Goal: Information Seeking & Learning: Learn about a topic

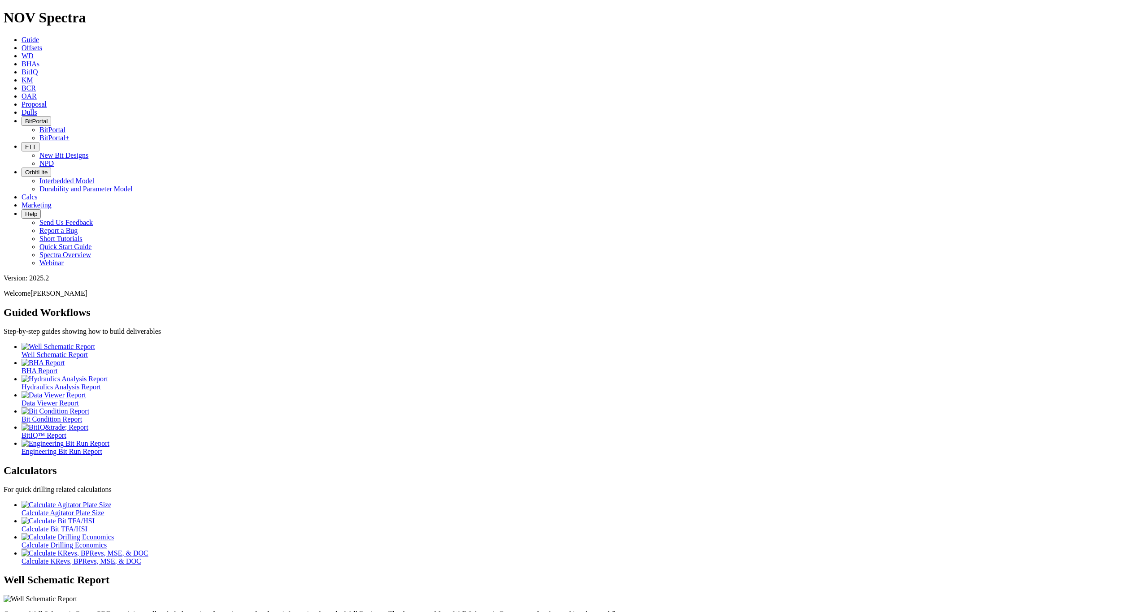
click at [33, 76] on span "KM" at bounding box center [28, 80] width 12 height 8
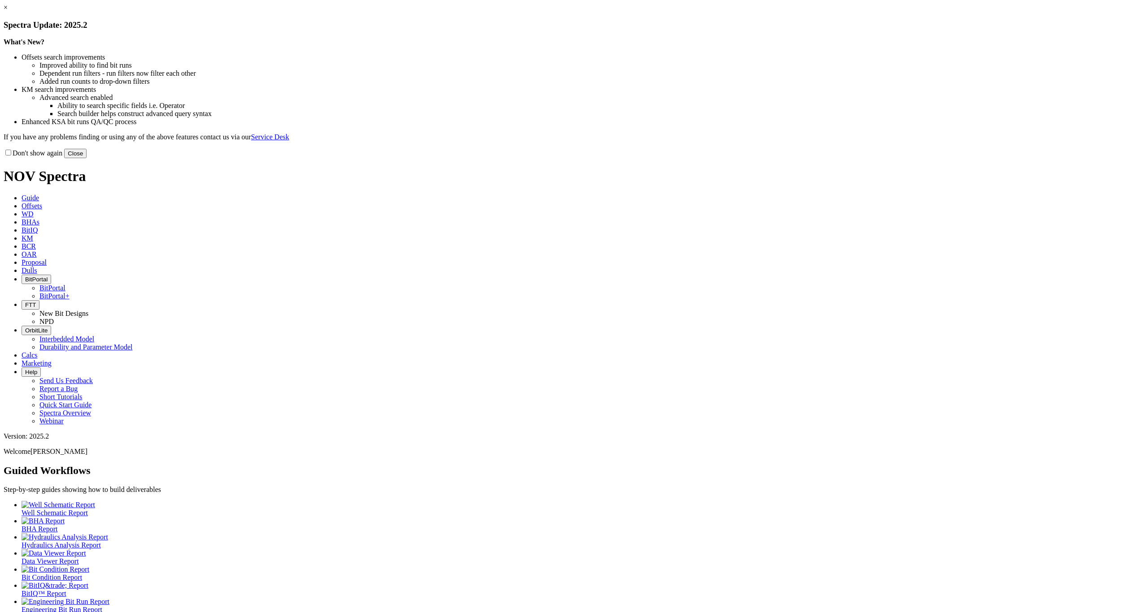
click at [87, 158] on button "Close" at bounding box center [75, 153] width 22 height 9
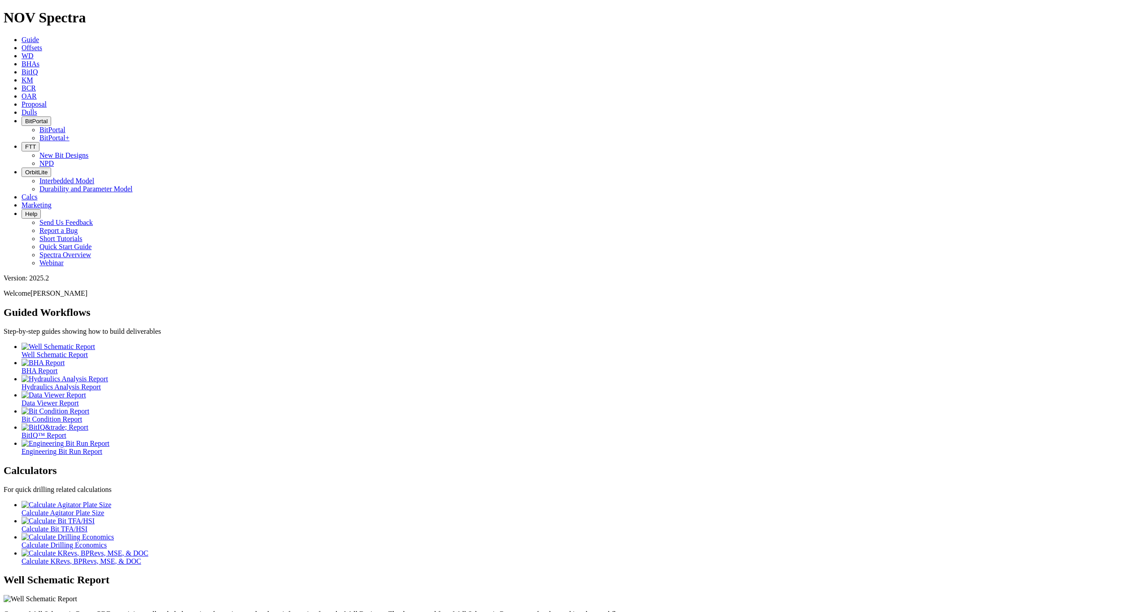
click at [42, 44] on span "Offsets" at bounding box center [32, 48] width 21 height 8
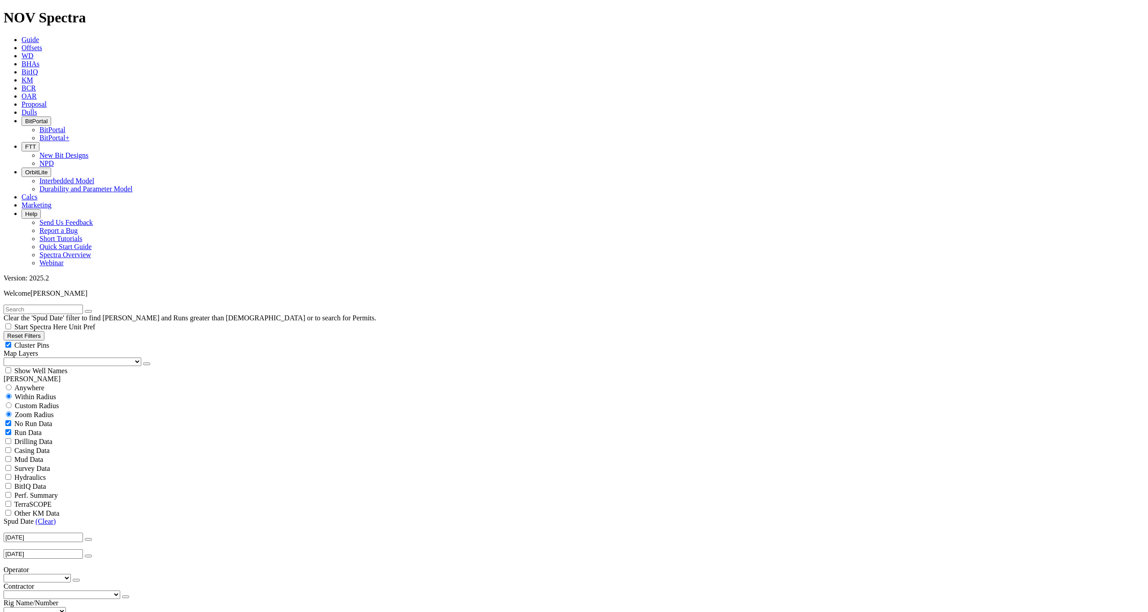
click at [41, 533] on input "[DATE]" at bounding box center [43, 537] width 79 height 9
click at [94, 419] on div "No Run Data Run Data Drilling Data Casing Data Mud Data Survey Data Hydraulics …" at bounding box center [574, 468] width 1141 height 99
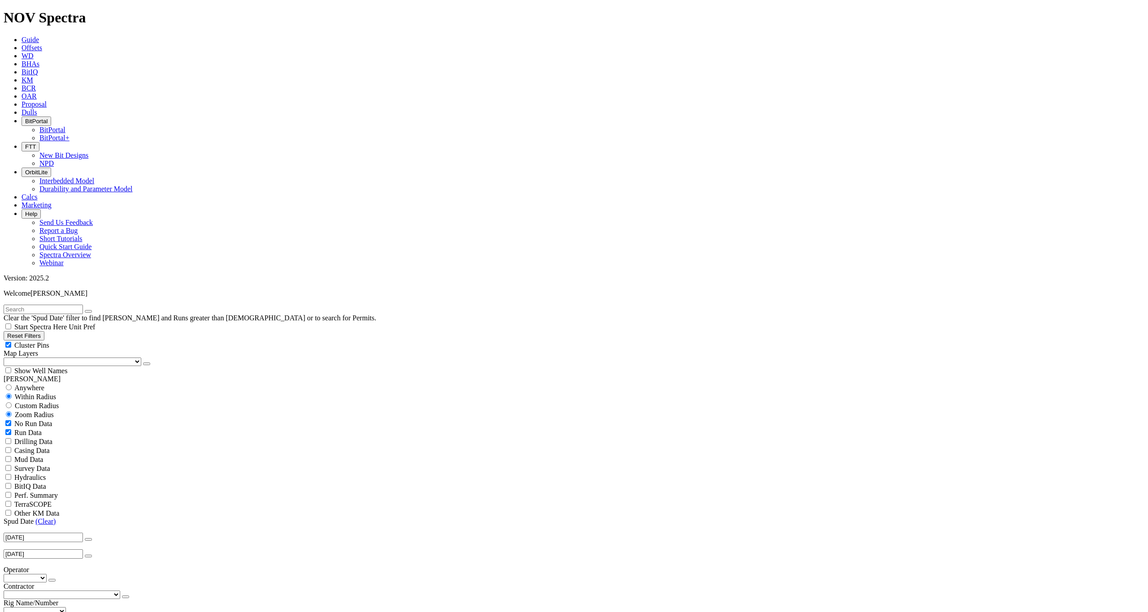
drag, startPoint x: 1042, startPoint y: 80, endPoint x: 1038, endPoint y: 87, distance: 8.2
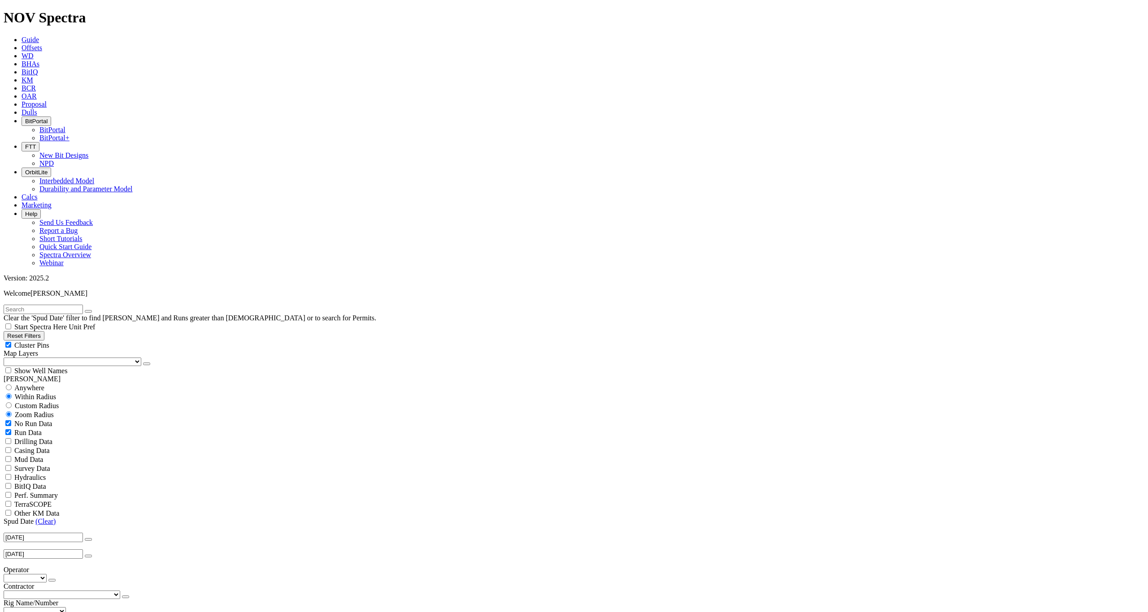
click at [24, 574] on select "Pdo - (612) Oxy - (165) Oq - (58) Daleel - (38) Bp - (15) Adnoc - (12) Medco - …" at bounding box center [25, 578] width 43 height 9
drag, startPoint x: 39, startPoint y: 326, endPoint x: 58, endPoint y: 322, distance: 18.7
click at [39, 574] on select "Pdo - (612) Oxy - (165) Oq - (58) Daleel - (38) Bp - (15) Adnoc - (12) Medco - …" at bounding box center [25, 578] width 43 height 9
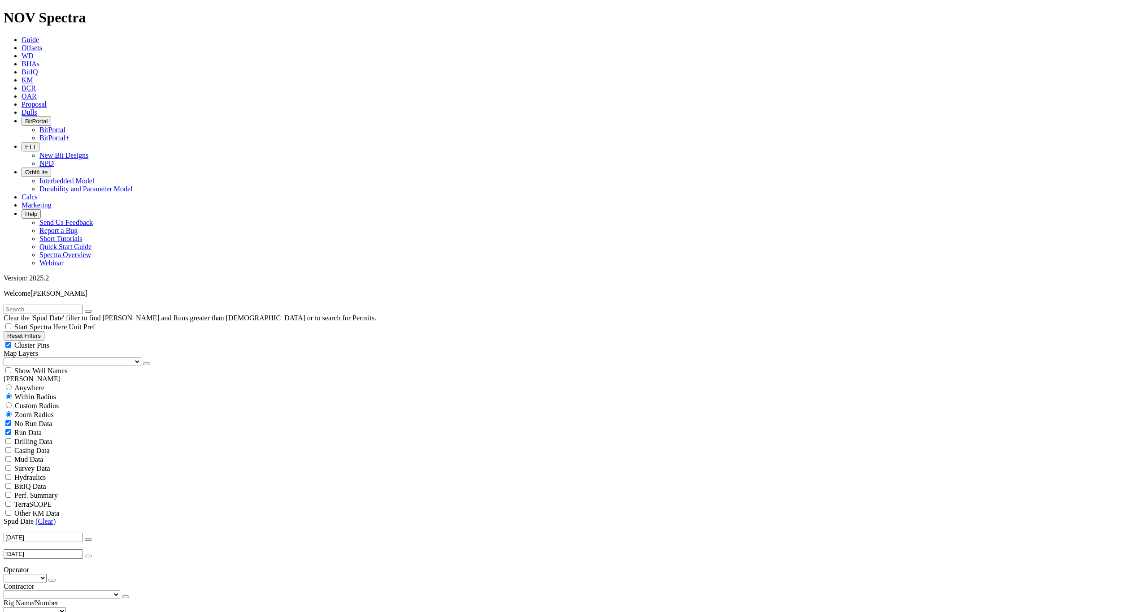
checkbox input "false"
click at [43, 492] on span "Perf. Summary" at bounding box center [35, 496] width 43 height 8
checkbox input "true"
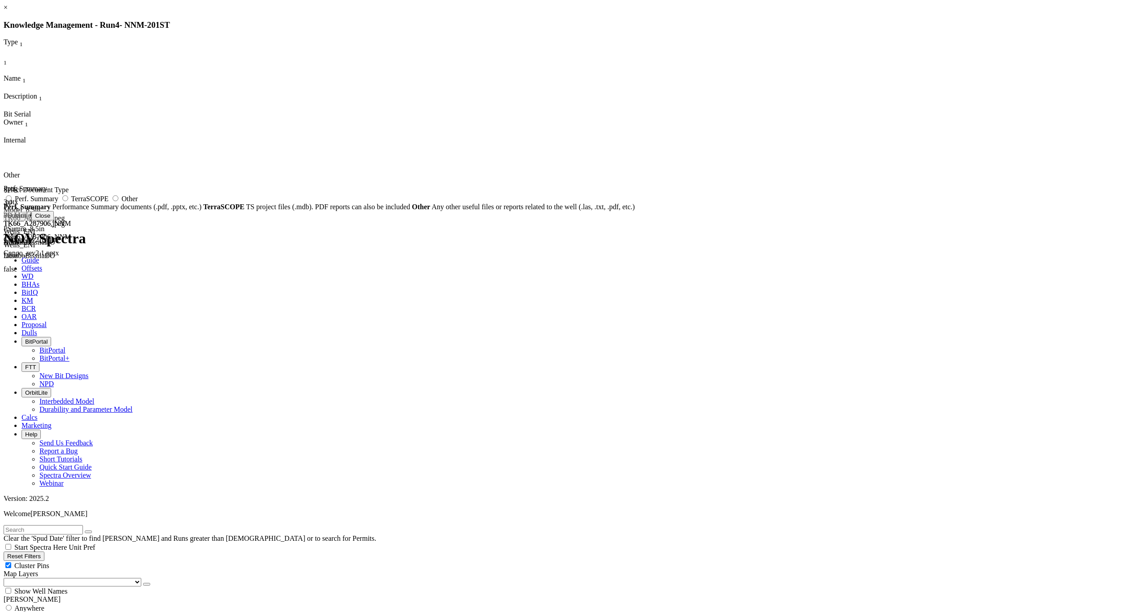
click at [8, 11] on link "×" at bounding box center [6, 8] width 4 height 8
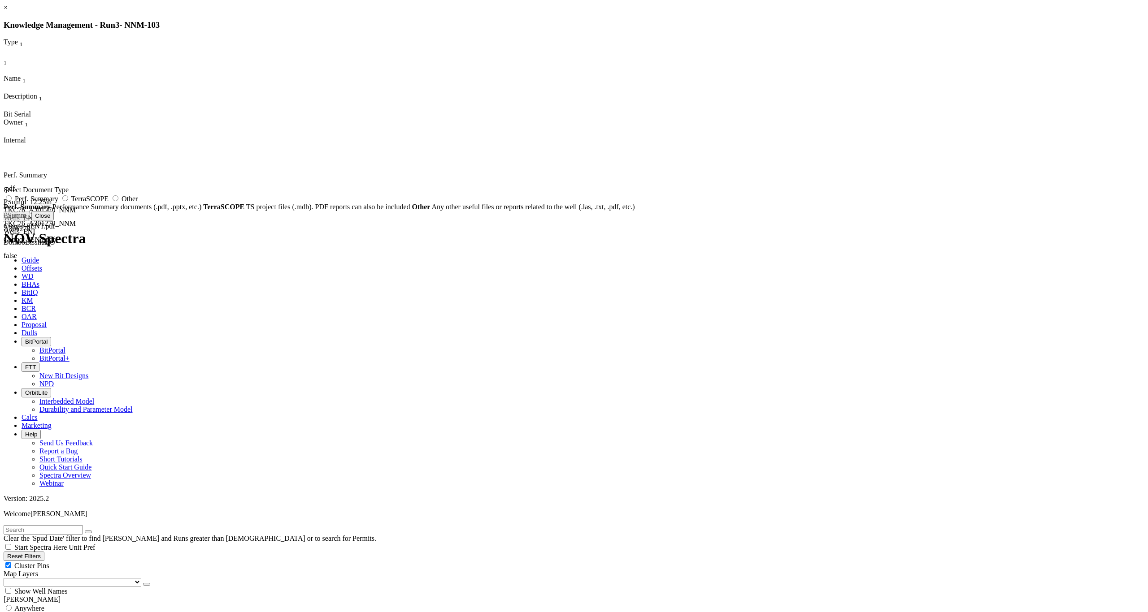
click at [4, 144] on link at bounding box center [4, 144] width 0 height 0
click at [8, 11] on link "×" at bounding box center [6, 8] width 4 height 8
